Goal: Information Seeking & Learning: Learn about a topic

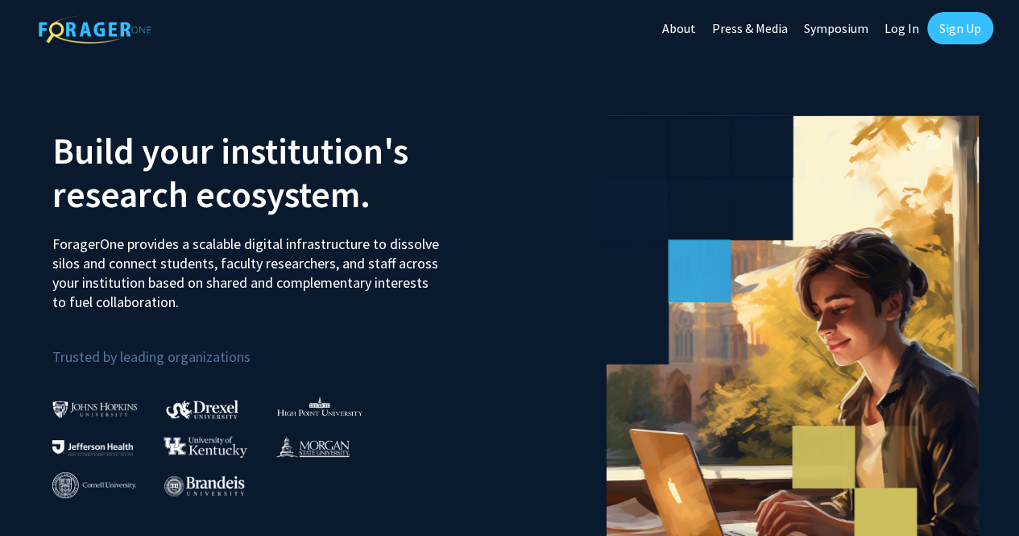
click at [900, 32] on link "Log In" at bounding box center [901, 28] width 51 height 56
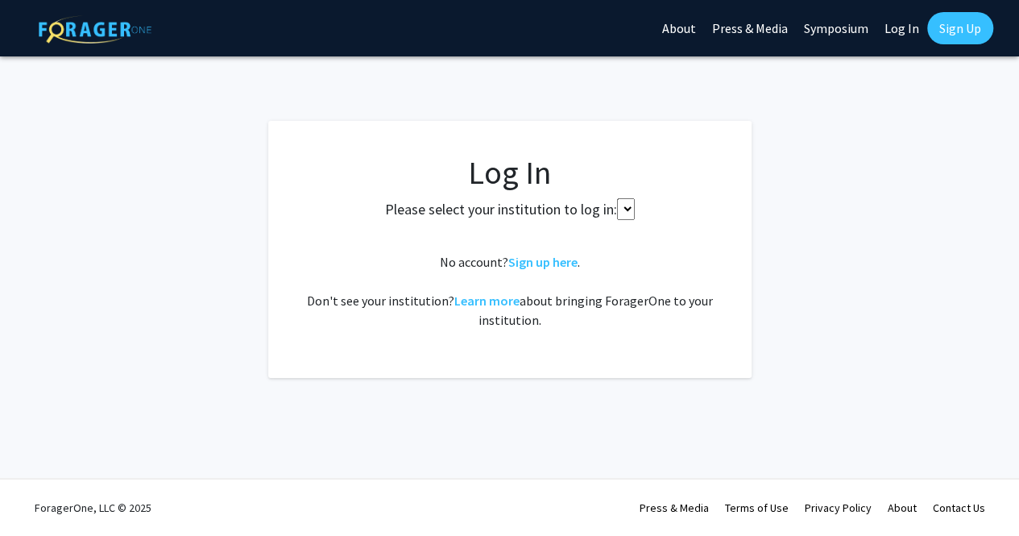
select select
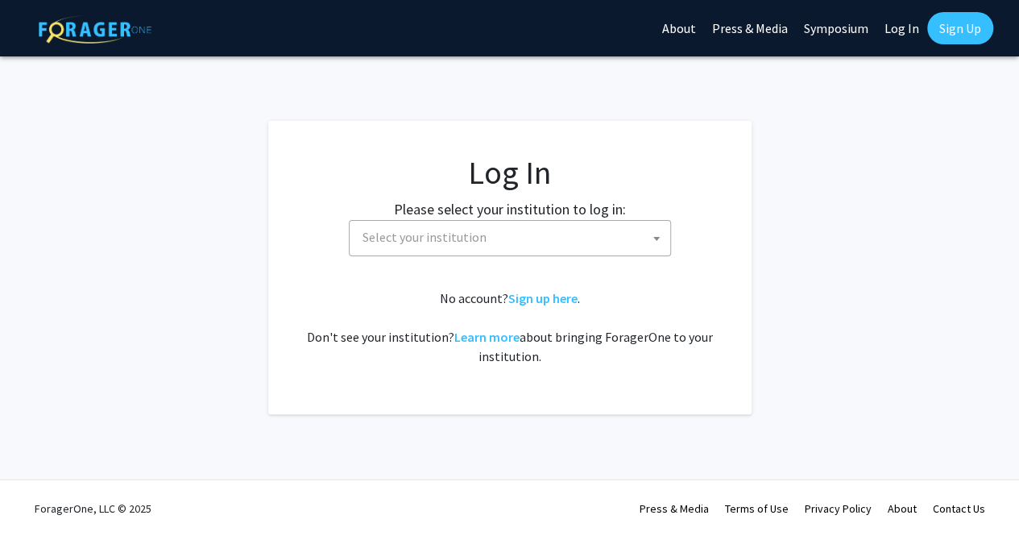
click at [593, 238] on span "Select your institution" at bounding box center [513, 237] width 314 height 33
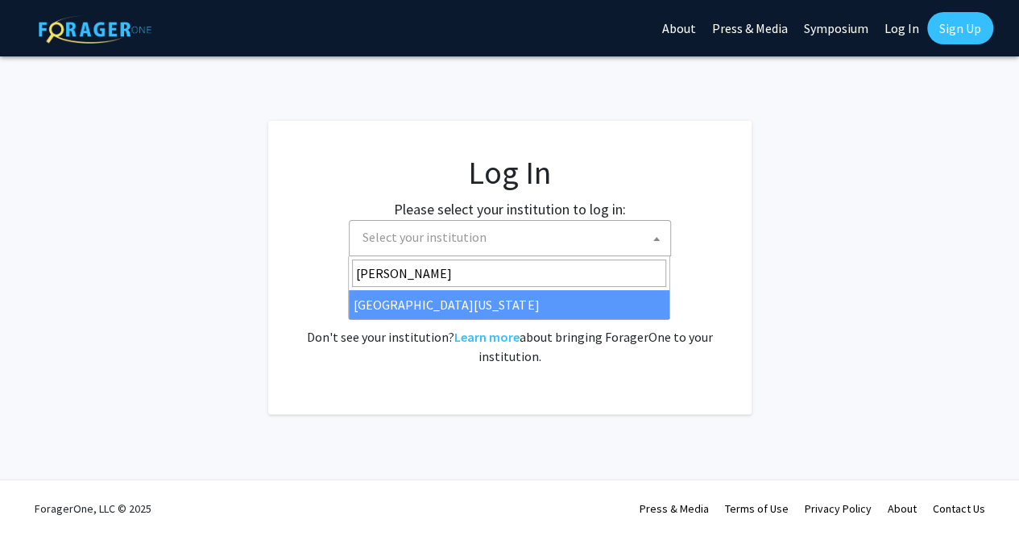
type input "kent"
select select "13"
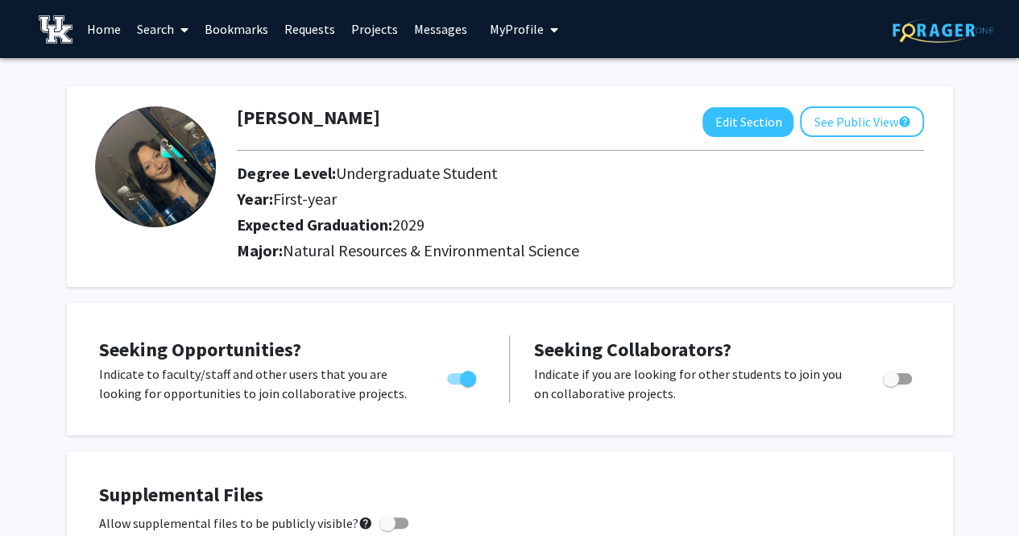
click at [162, 33] on link "Search" at bounding box center [163, 29] width 68 height 56
click at [111, 30] on link "Home" at bounding box center [104, 29] width 50 height 56
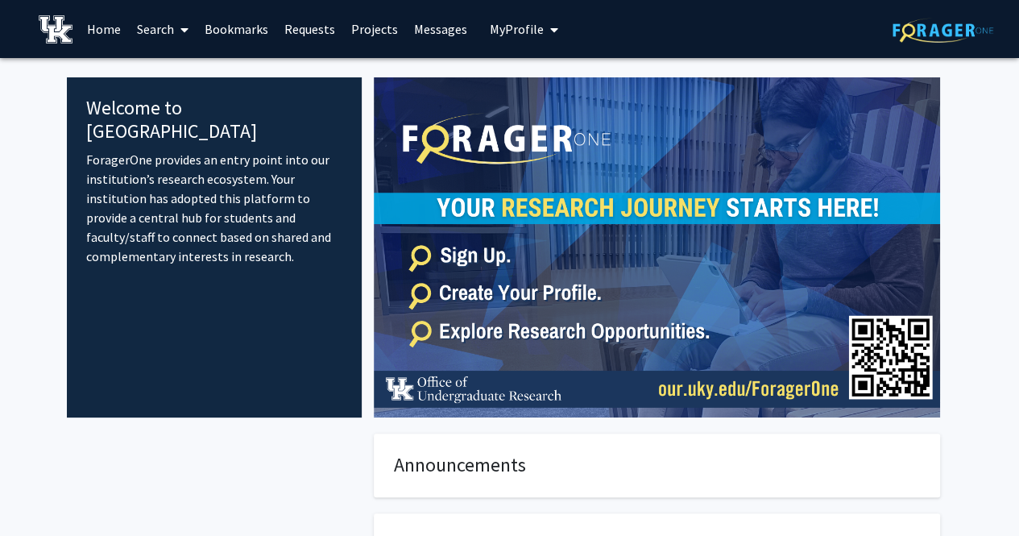
click at [388, 27] on link "Projects" at bounding box center [374, 29] width 63 height 56
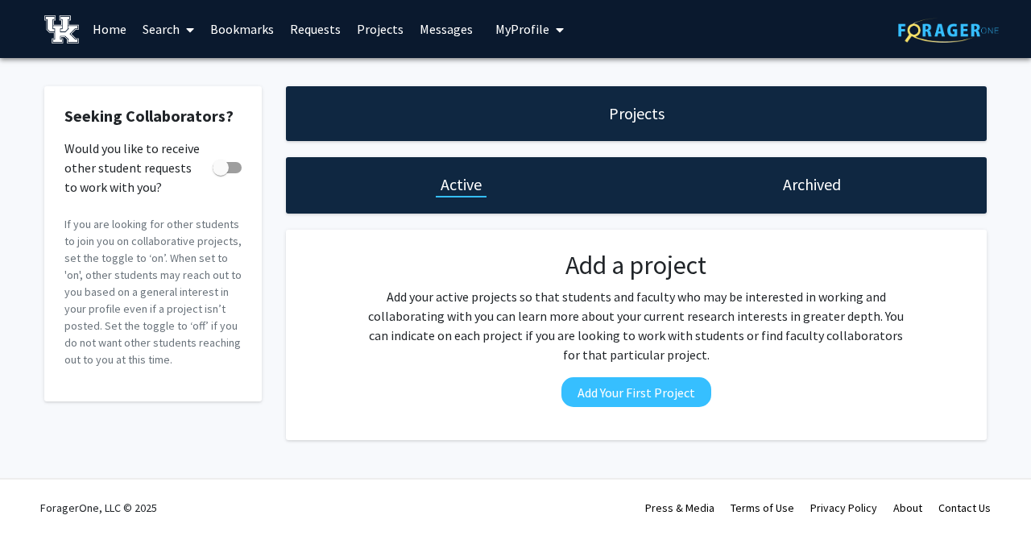
click at [309, 30] on link "Requests" at bounding box center [315, 29] width 67 height 56
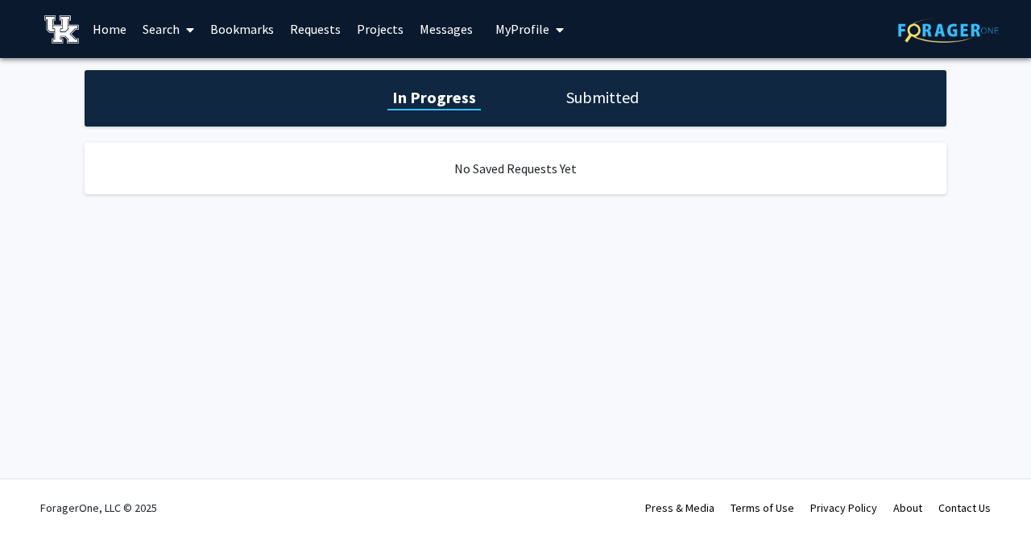
click at [224, 26] on link "Bookmarks" at bounding box center [242, 29] width 80 height 56
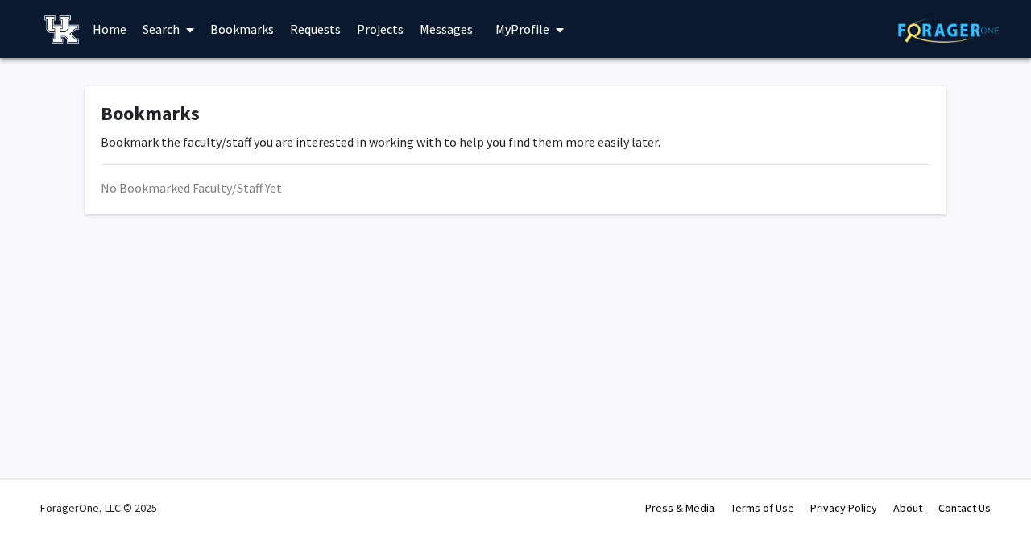
click at [163, 25] on link "Search" at bounding box center [168, 29] width 68 height 56
click at [193, 68] on span "Faculty/Staff" at bounding box center [193, 74] width 118 height 32
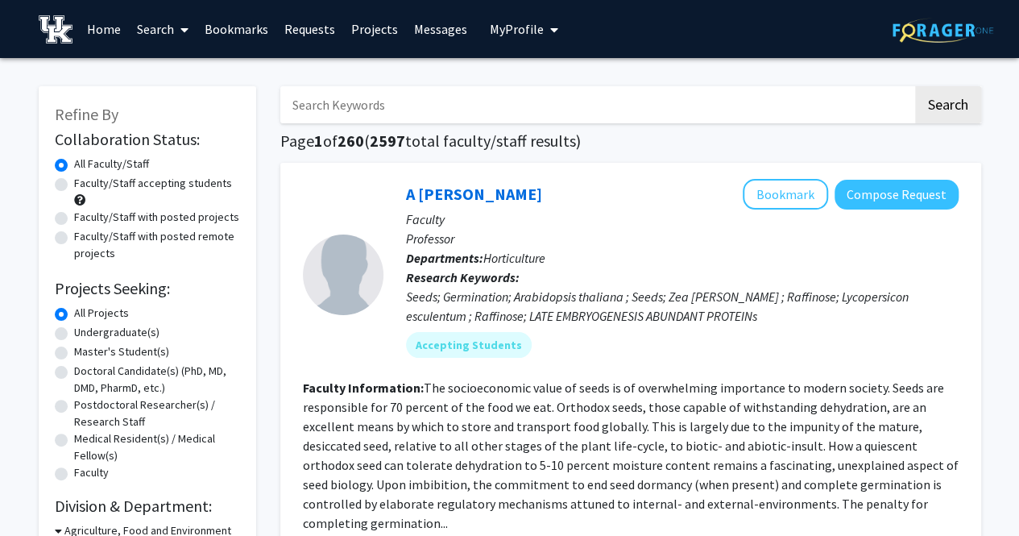
click at [155, 180] on label "Faculty/Staff accepting students" at bounding box center [153, 183] width 158 height 17
click at [85, 180] on input "Faculty/Staff accepting students" at bounding box center [79, 180] width 10 height 10
radio input "true"
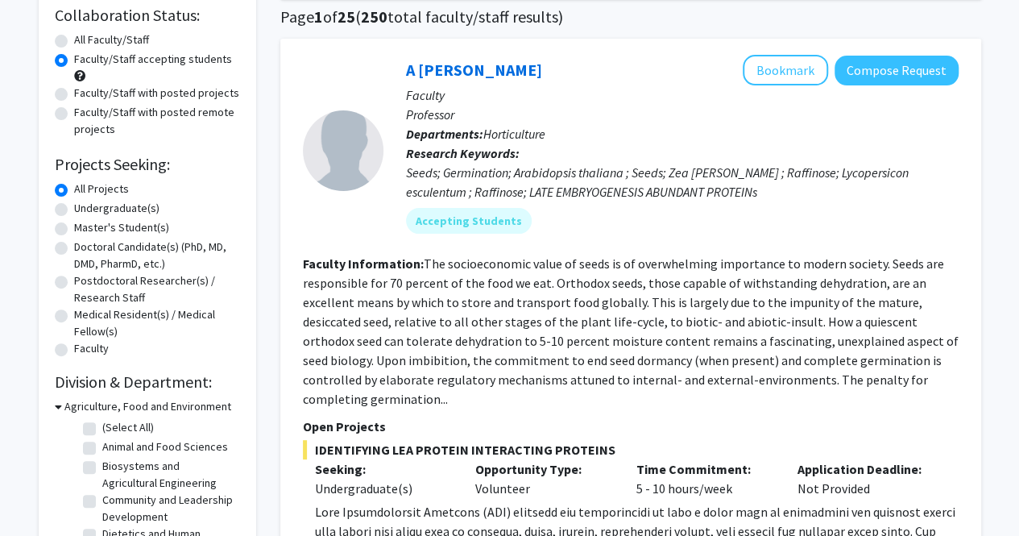
click at [108, 204] on label "Undergraduate(s)" at bounding box center [116, 208] width 85 height 17
click at [85, 204] on input "Undergraduate(s)" at bounding box center [79, 205] width 10 height 10
radio input "true"
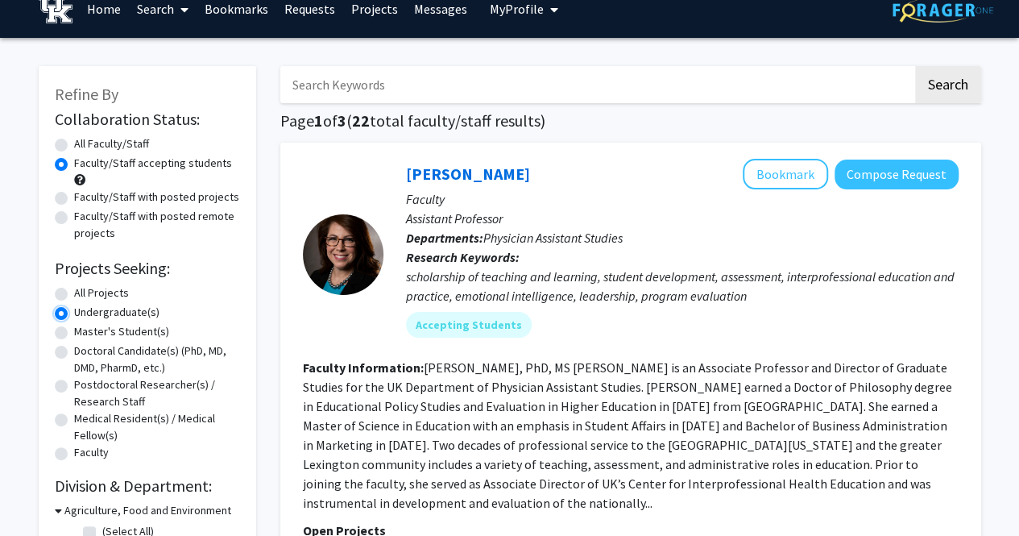
scroll to position [216, 0]
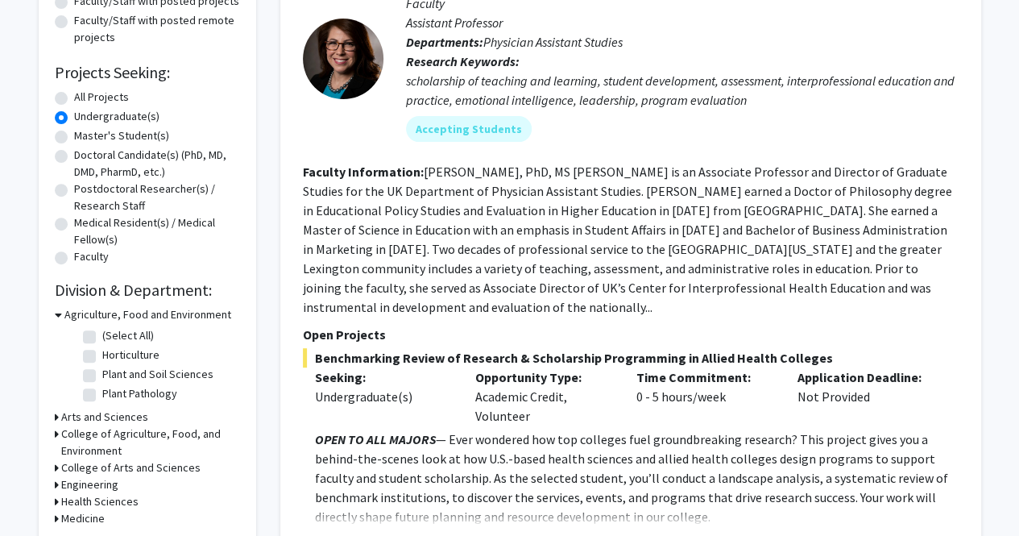
click at [52, 312] on div "Refine By Collaboration Status: Collaboration Status All Faculty/Staff Collabor…" at bounding box center [147, 206] width 217 height 672
click at [64, 311] on h3 "Agriculture, Food and Environment" at bounding box center [147, 314] width 167 height 17
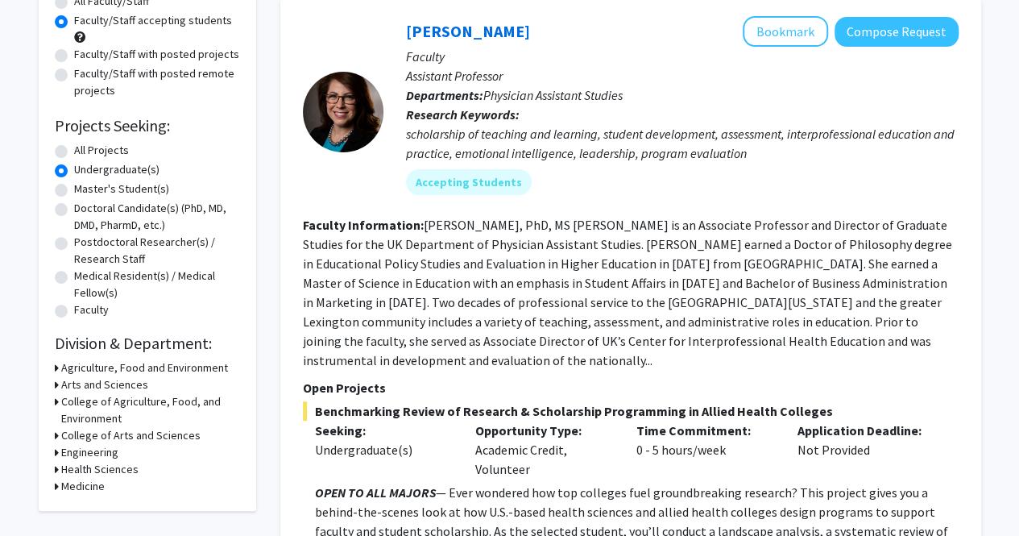
scroll to position [163, 0]
click at [73, 366] on h3 "Agriculture, Food and Environment" at bounding box center [144, 366] width 167 height 17
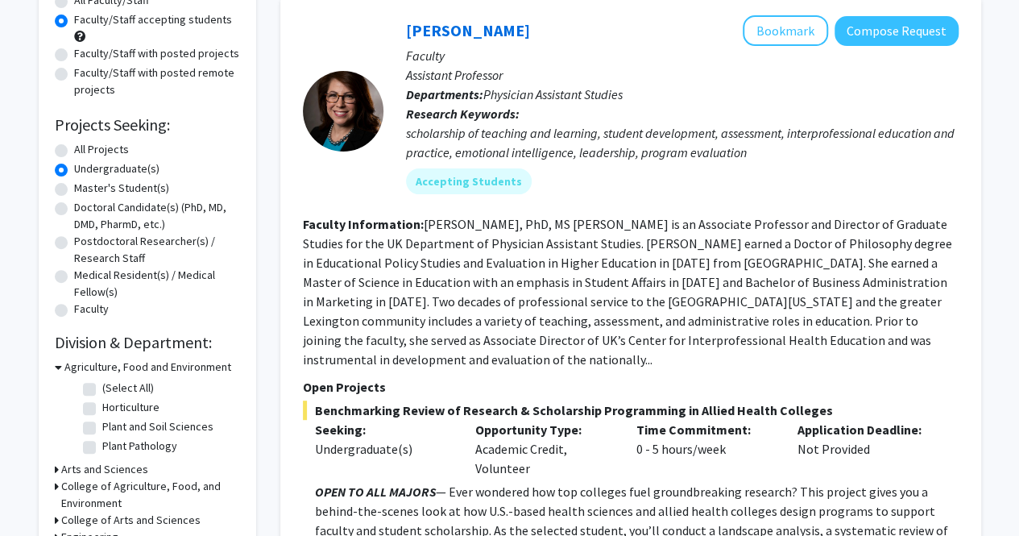
click at [73, 366] on h3 "Agriculture, Food and Environment" at bounding box center [147, 366] width 167 height 17
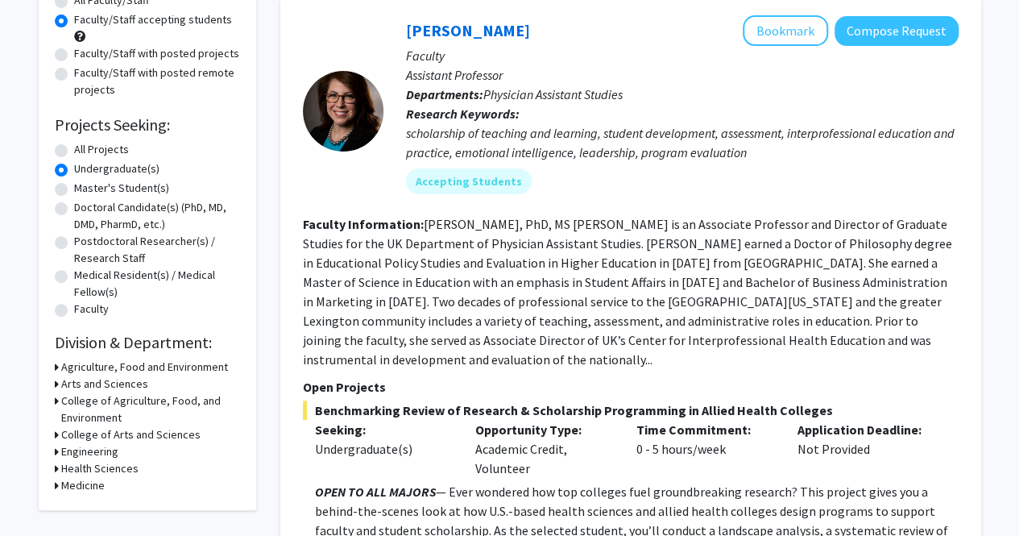
click at [73, 366] on h3 "Agriculture, Food and Environment" at bounding box center [144, 366] width 167 height 17
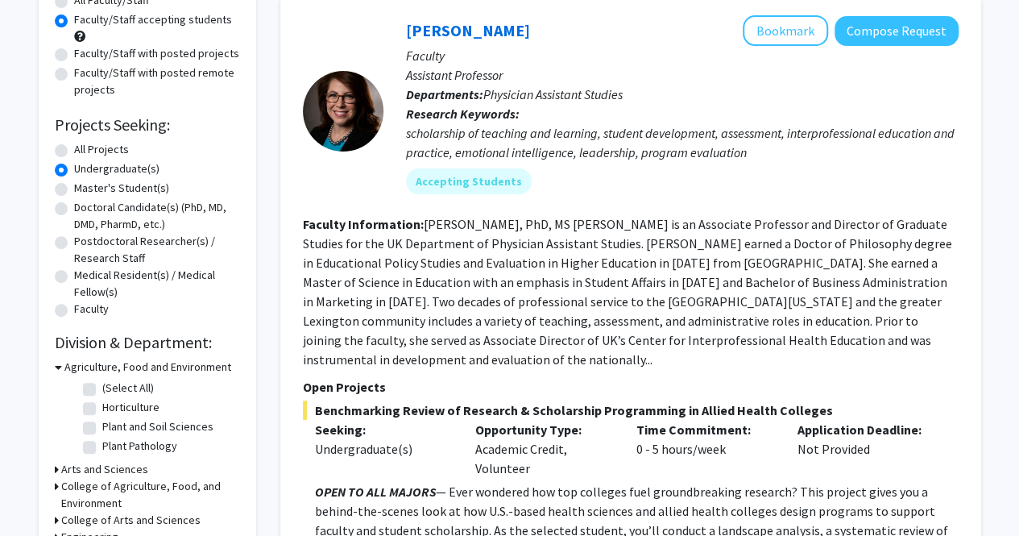
click at [73, 366] on h3 "Agriculture, Food and Environment" at bounding box center [147, 366] width 167 height 17
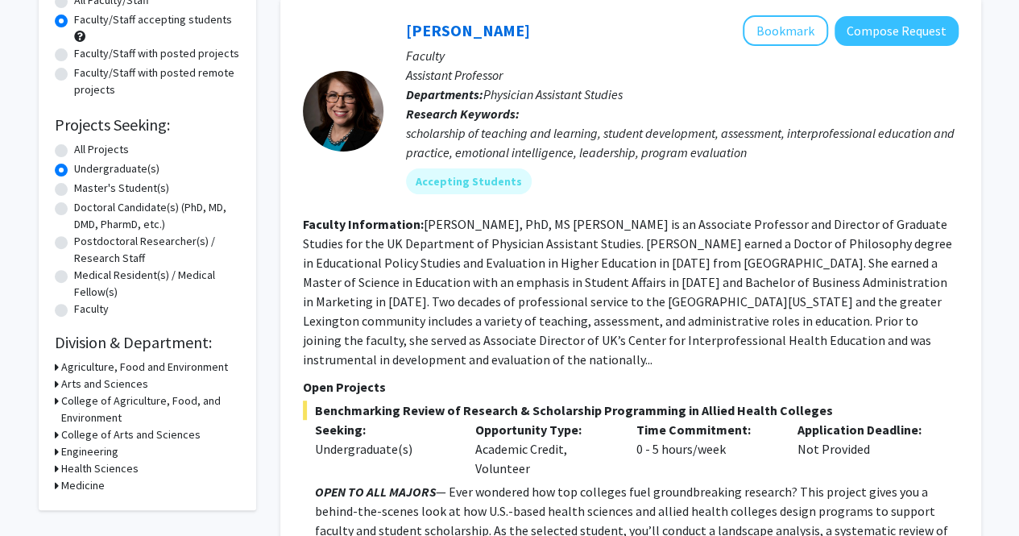
click at [90, 383] on h3 "Arts and Sciences" at bounding box center [104, 383] width 87 height 17
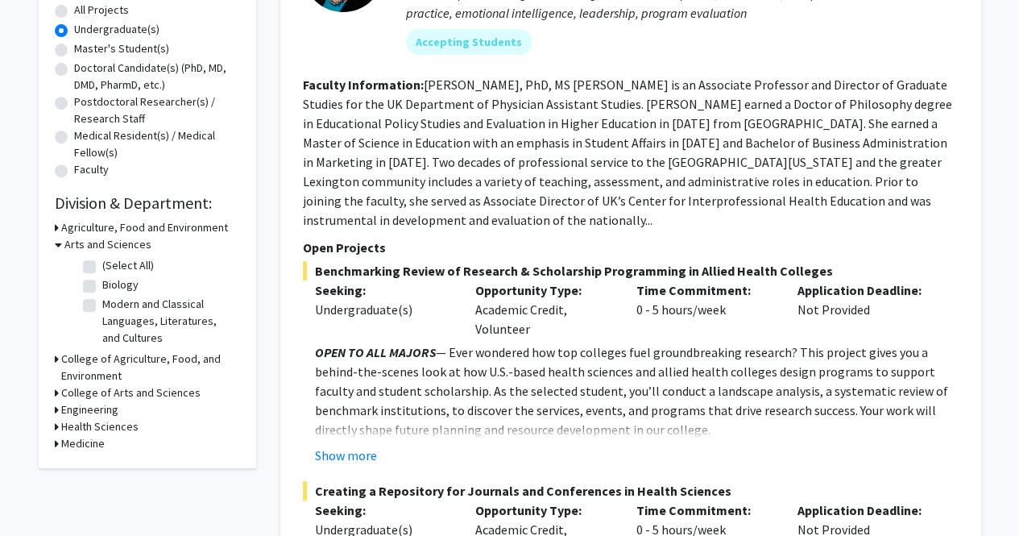
scroll to position [389, 0]
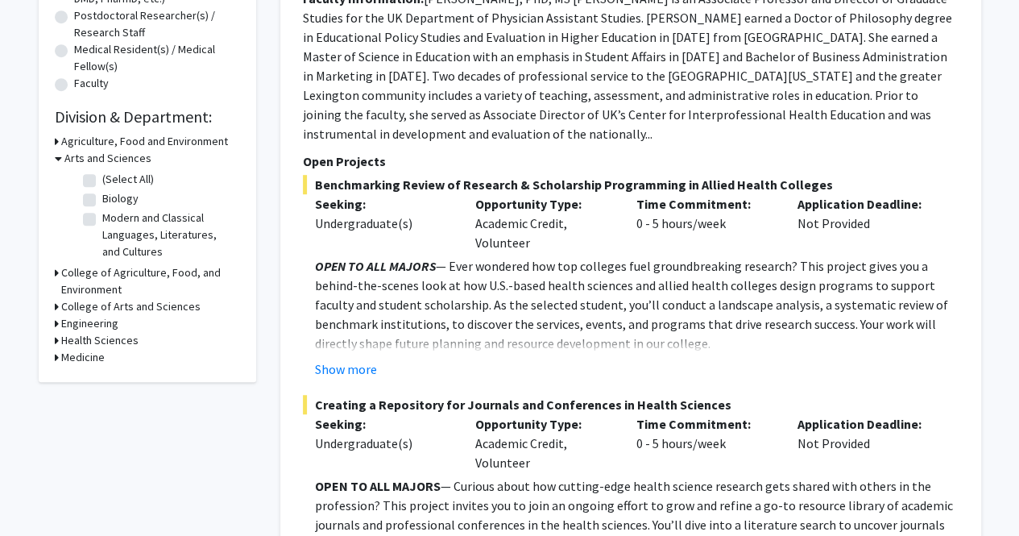
click at [140, 267] on h3 "College of Agriculture, Food, and Environment" at bounding box center [150, 281] width 179 height 34
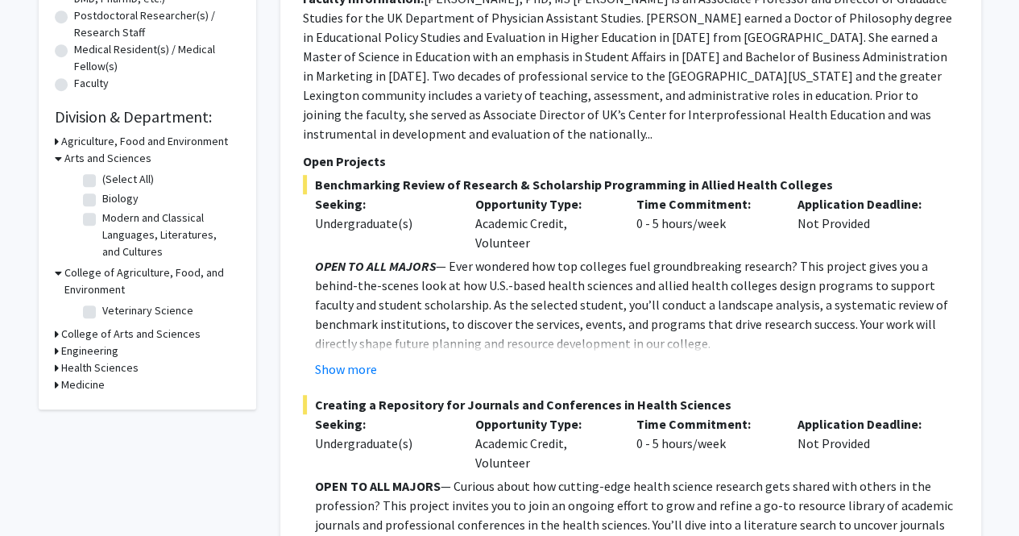
click at [138, 337] on h3 "College of Arts and Sciences" at bounding box center [130, 333] width 139 height 17
click at [93, 384] on h3 "Engineering" at bounding box center [89, 378] width 57 height 17
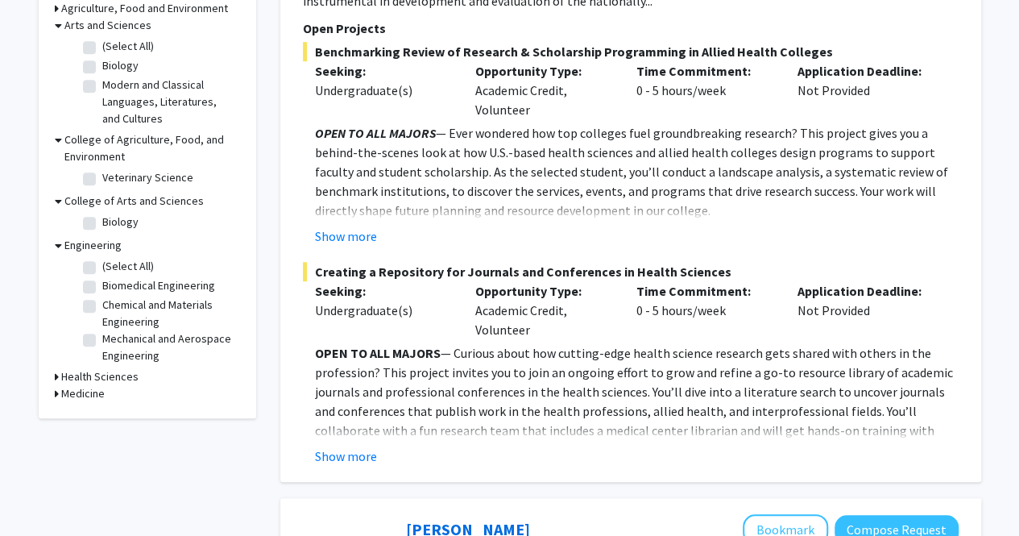
scroll to position [540, 0]
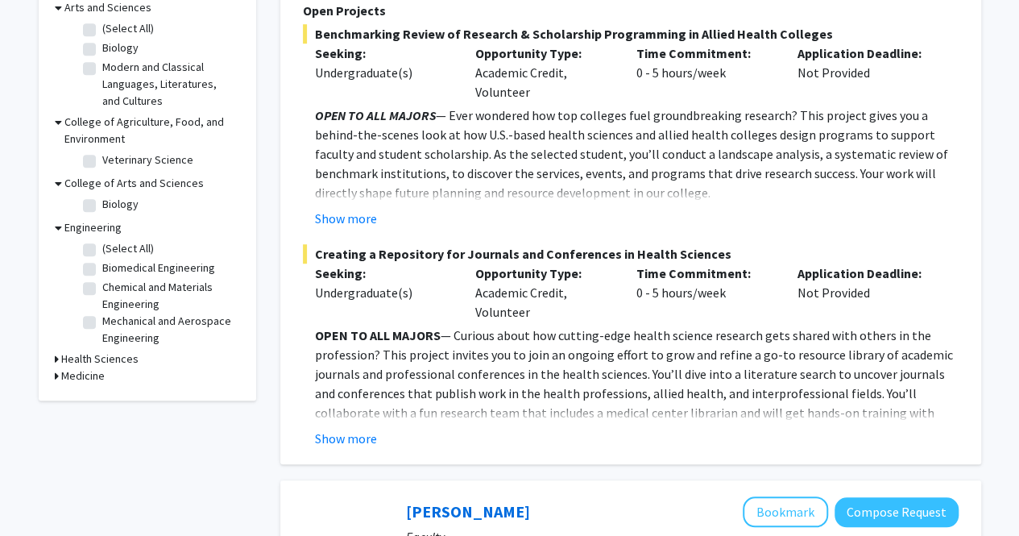
click at [74, 382] on h3 "Medicine" at bounding box center [82, 375] width 43 height 17
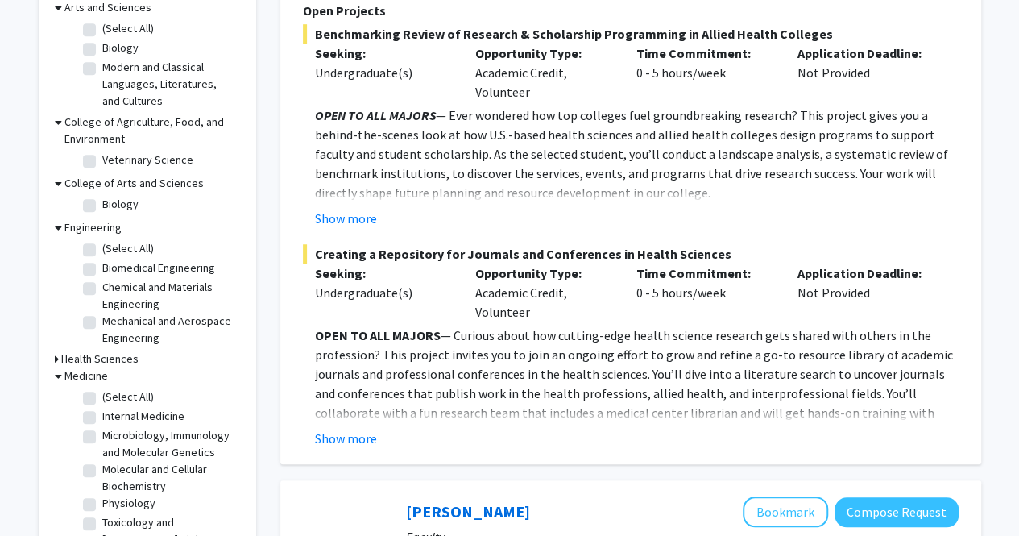
click at [96, 352] on h3 "Health Sciences" at bounding box center [99, 358] width 77 height 17
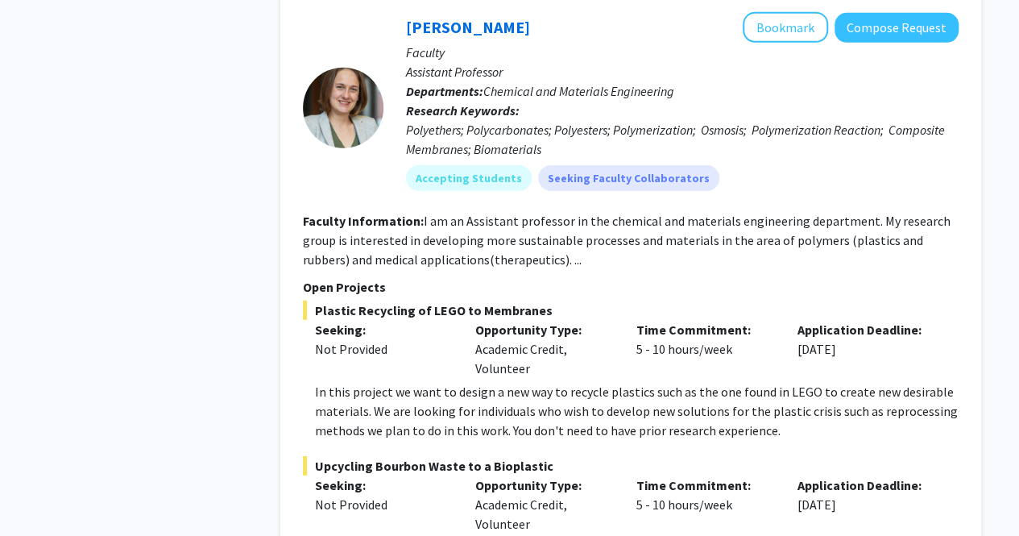
scroll to position [2358, 0]
click at [529, 217] on section "Faculty Information: I am an Assistant professor in the chemical and materials …" at bounding box center [631, 239] width 656 height 58
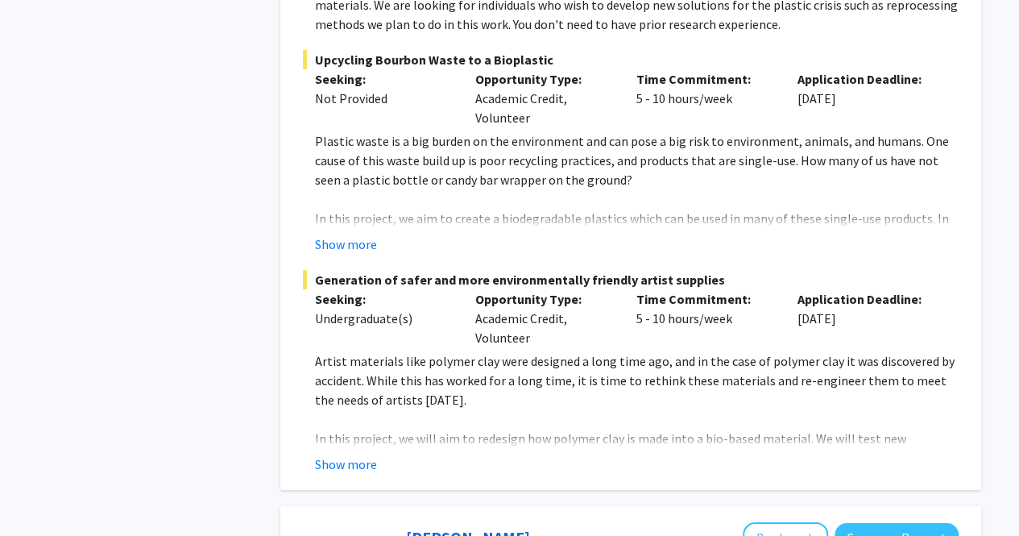
scroll to position [2766, 0]
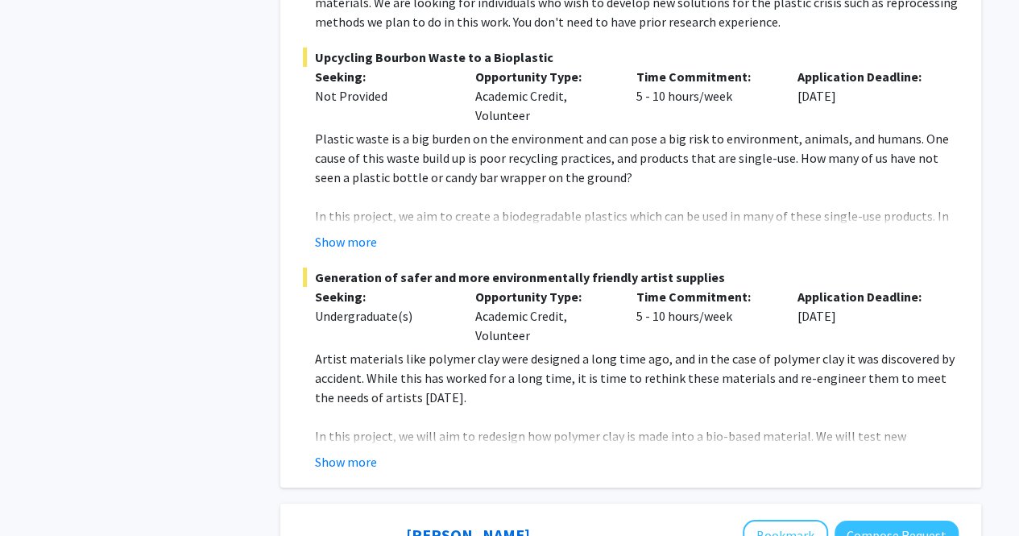
click at [353, 452] on button "Show more" at bounding box center [346, 461] width 62 height 19
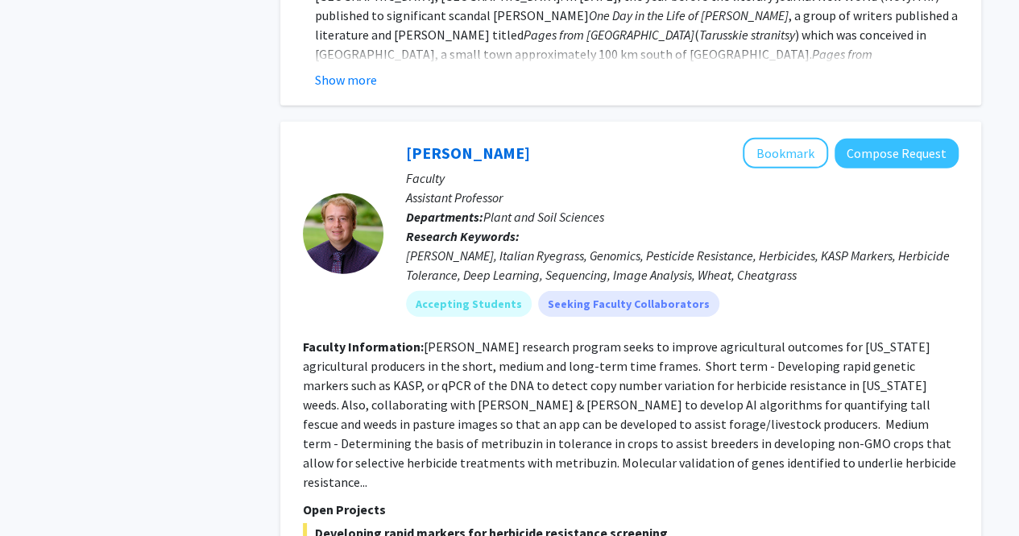
scroll to position [5431, 0]
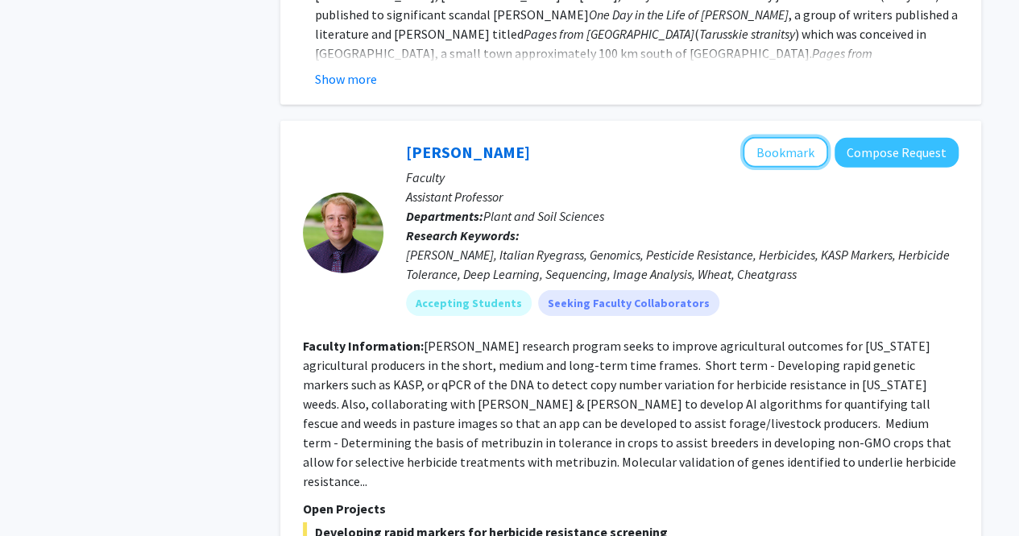
click at [773, 137] on button "Bookmark" at bounding box center [785, 152] width 85 height 31
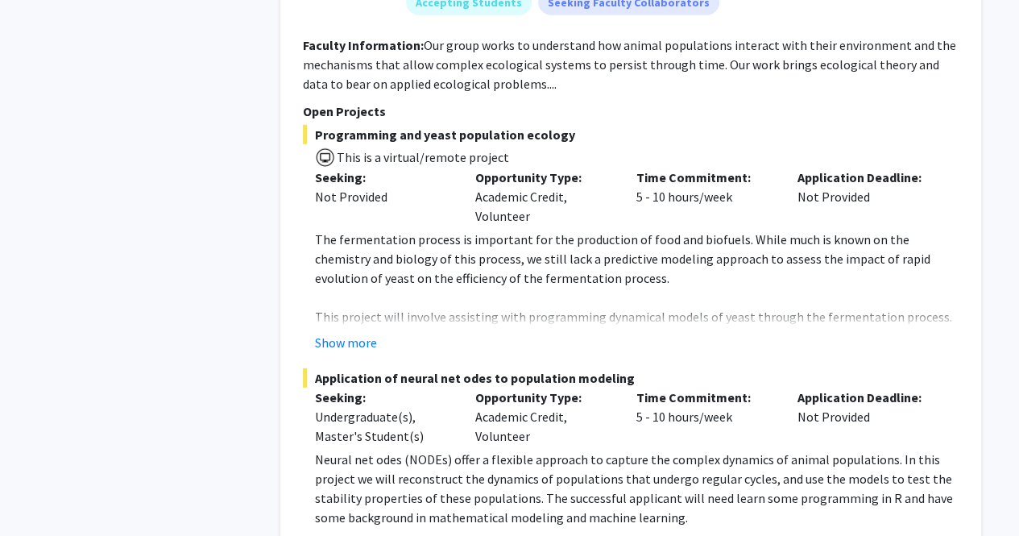
scroll to position [8405, 0]
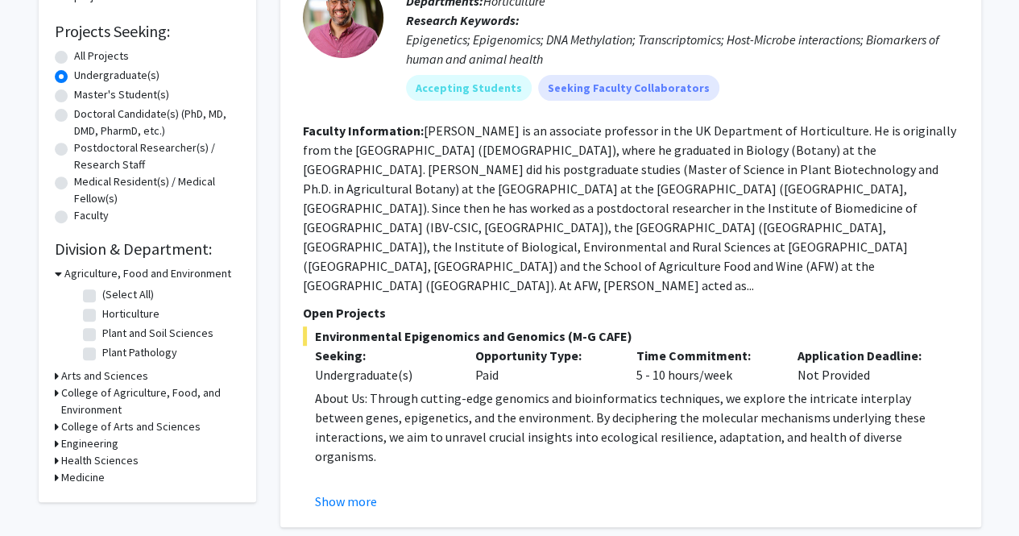
scroll to position [267, 0]
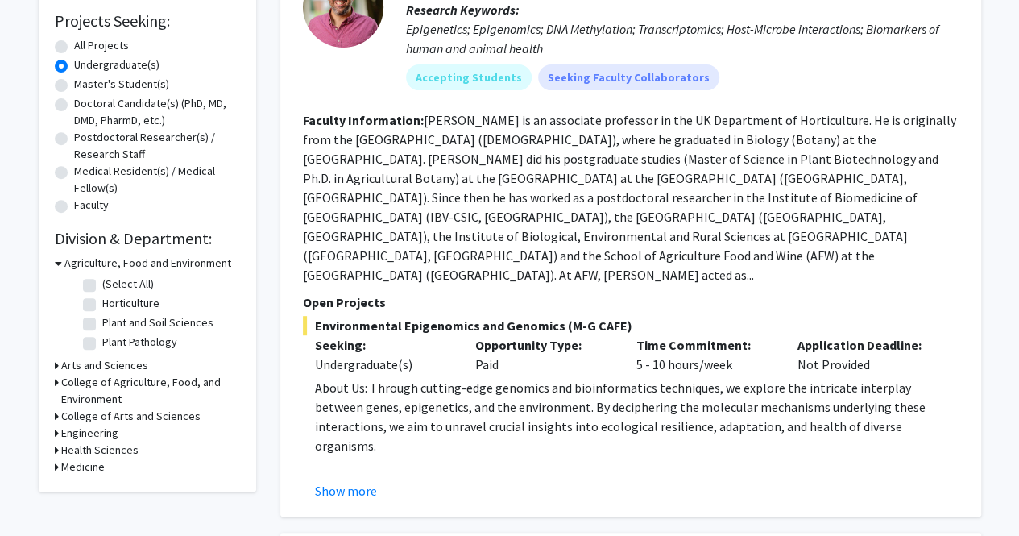
click at [347, 481] on button "Show more" at bounding box center [346, 490] width 62 height 19
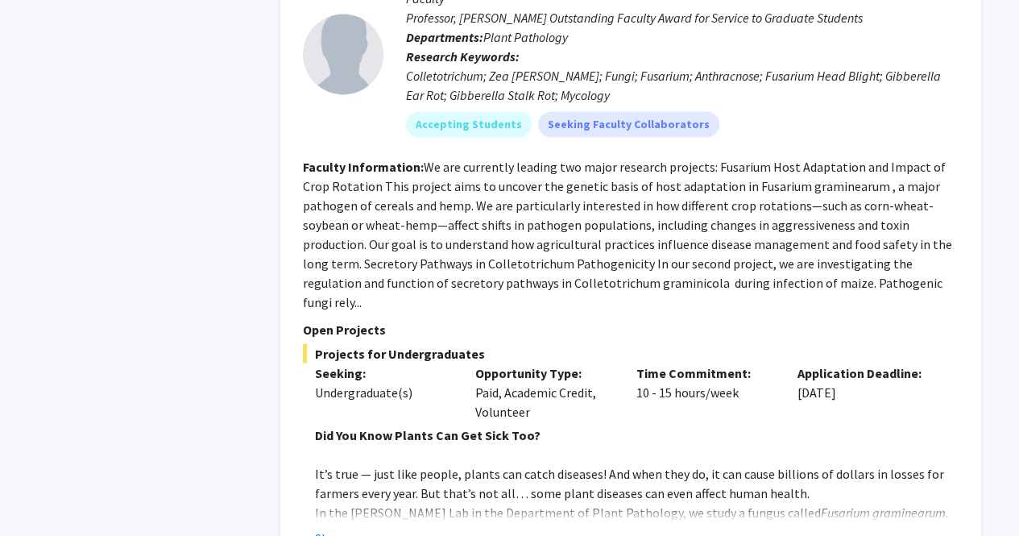
scroll to position [1190, 0]
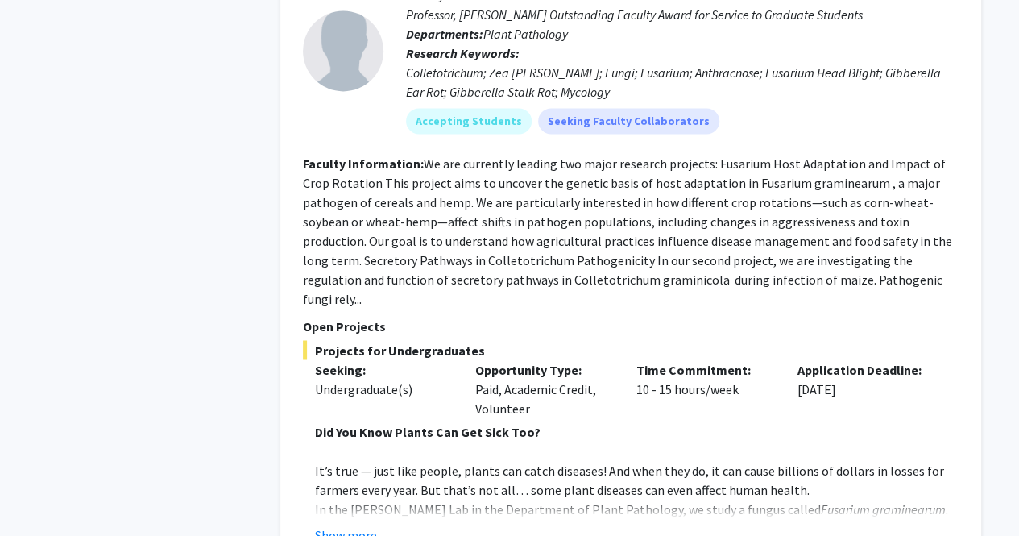
click at [353, 524] on button "Show more" at bounding box center [346, 533] width 62 height 19
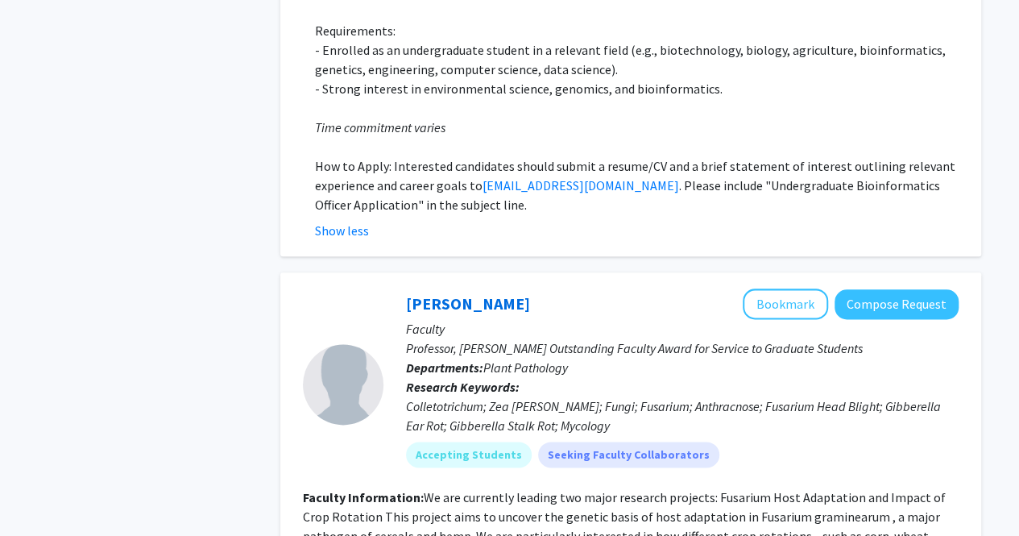
scroll to position [802, 0]
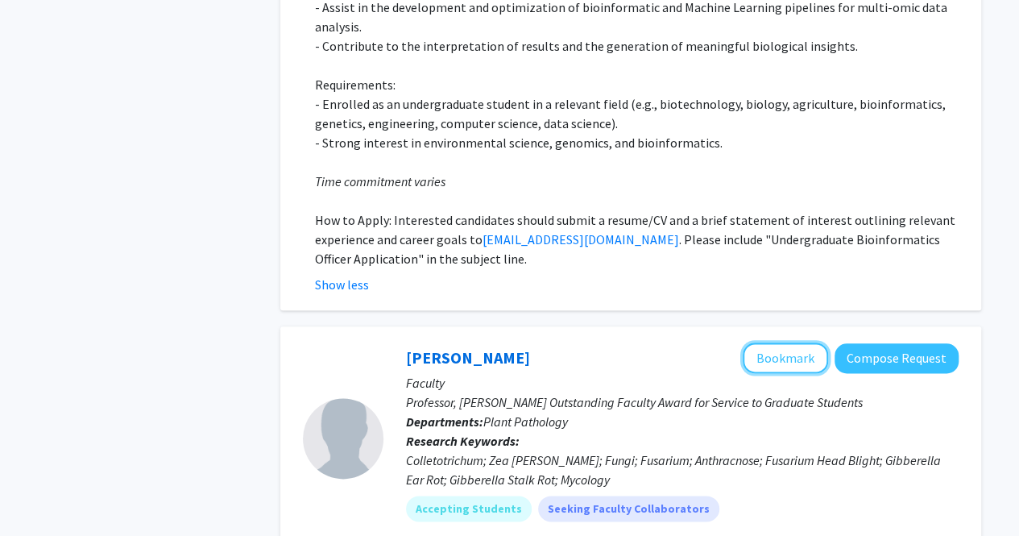
click at [794, 342] on button "Bookmark" at bounding box center [785, 357] width 85 height 31
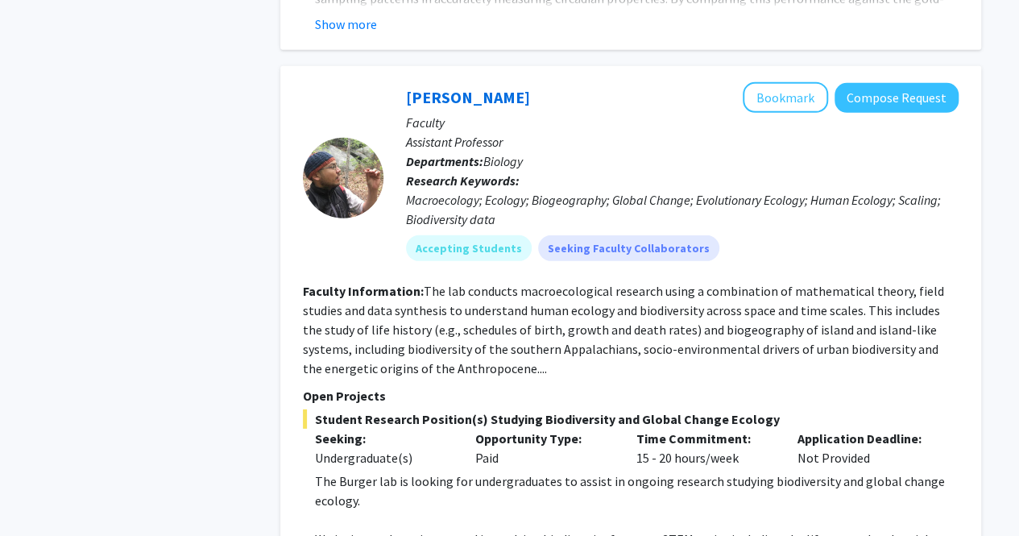
scroll to position [5339, 0]
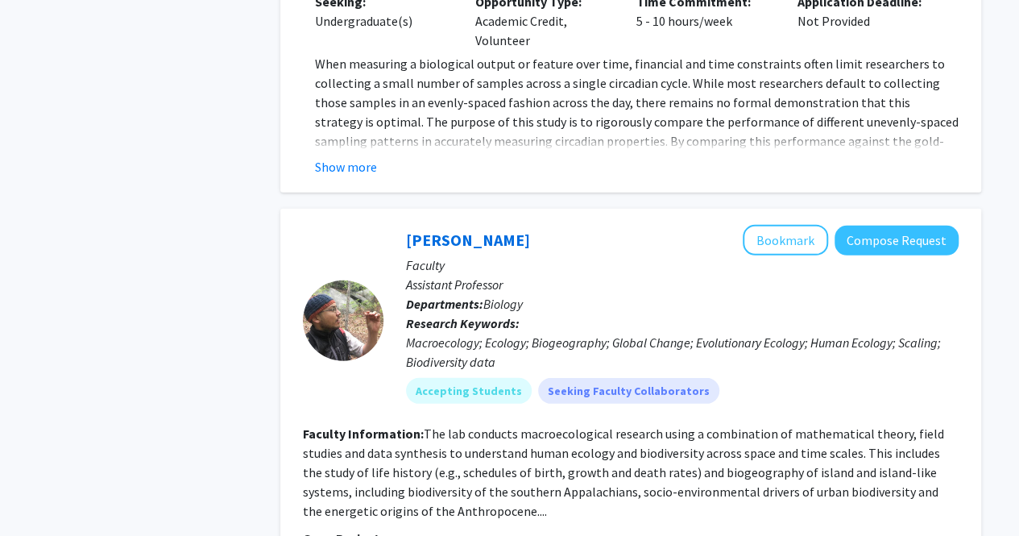
scroll to position [5194, 0]
click at [765, 226] on button "Bookmark" at bounding box center [785, 241] width 85 height 31
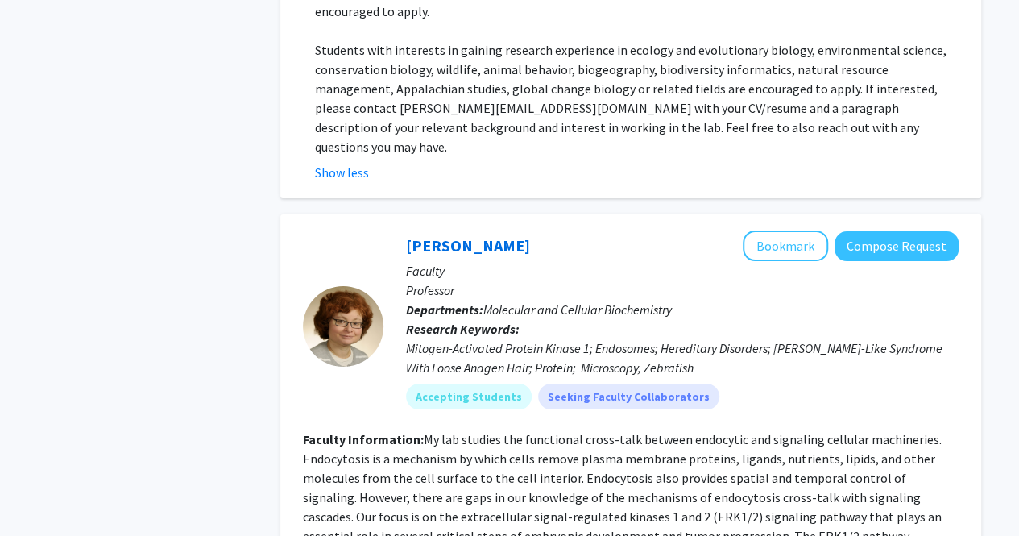
scroll to position [5922, 0]
click at [760, 231] on button "Bookmark" at bounding box center [785, 246] width 85 height 31
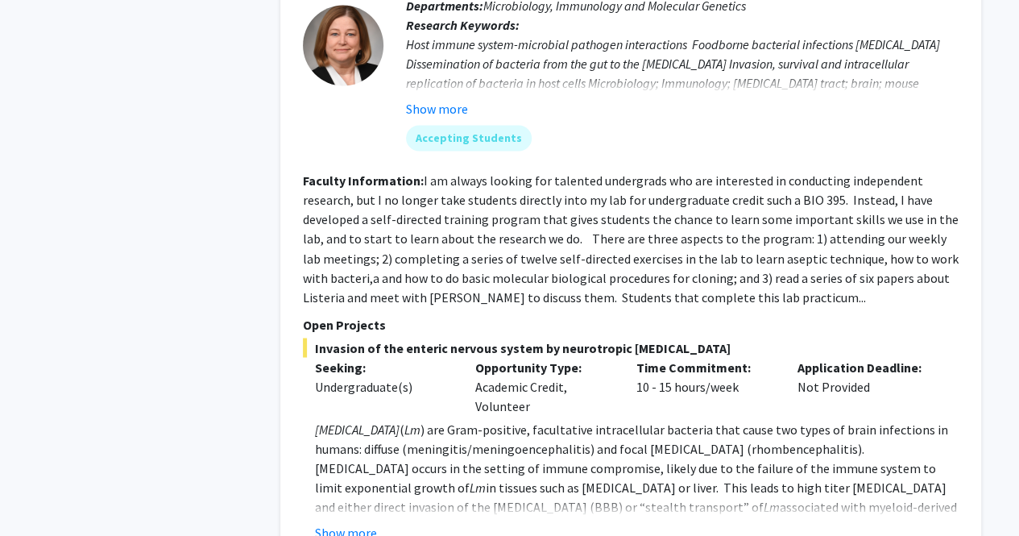
scroll to position [7385, 0]
